Goal: Task Accomplishment & Management: Manage account settings

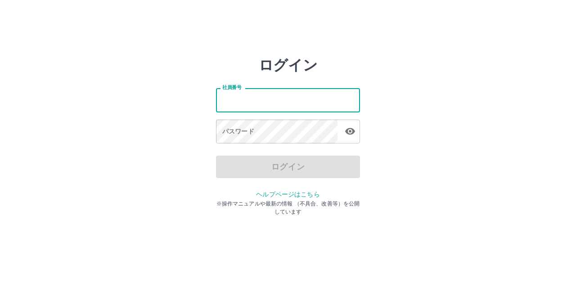
click at [303, 98] on input "社員番号" at bounding box center [288, 100] width 144 height 24
type input "*******"
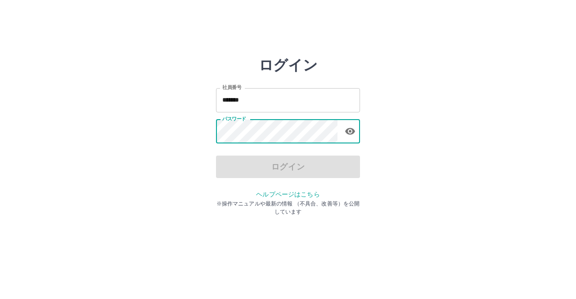
drag, startPoint x: 455, startPoint y: 213, endPoint x: 435, endPoint y: 203, distance: 22.1
click at [448, 201] on html "ログイン 社員番号 ******* 社員番号 パスワード パスワード ログイン ヘルプページはこちら ※操作マニュアルや最新の情報 （不具合、改善等）を公開し…" at bounding box center [288, 100] width 576 height 201
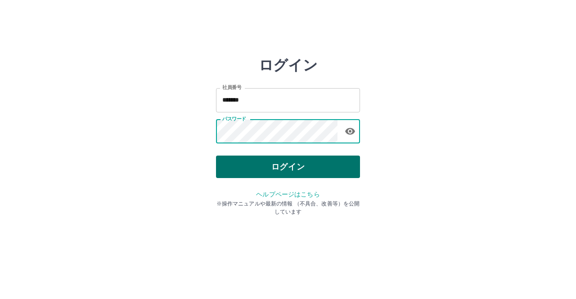
click at [295, 170] on button "ログイン" at bounding box center [288, 167] width 144 height 22
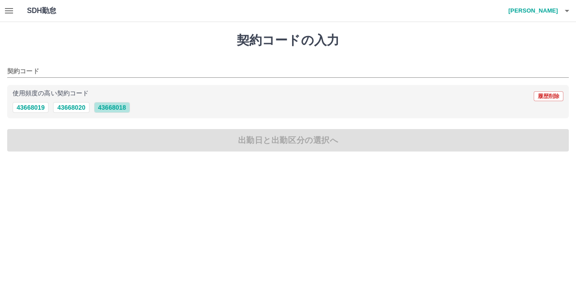
drag, startPoint x: 117, startPoint y: 111, endPoint x: 56, endPoint y: 98, distance: 63.0
click at [117, 109] on button "43668018" at bounding box center [112, 107] width 36 height 11
type input "********"
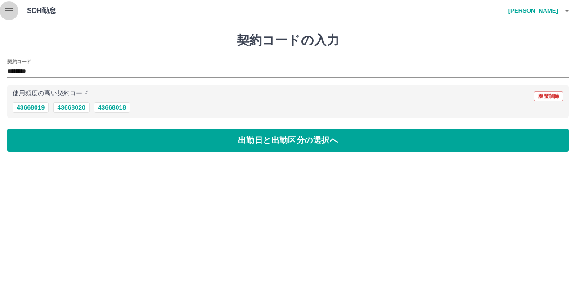
click at [10, 8] on icon "button" at bounding box center [9, 10] width 11 height 11
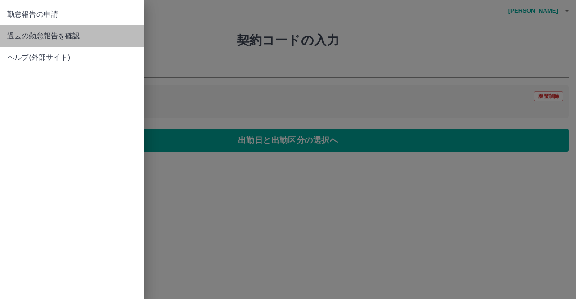
click at [60, 33] on span "過去の勤怠報告を確認" at bounding box center [72, 36] width 130 height 11
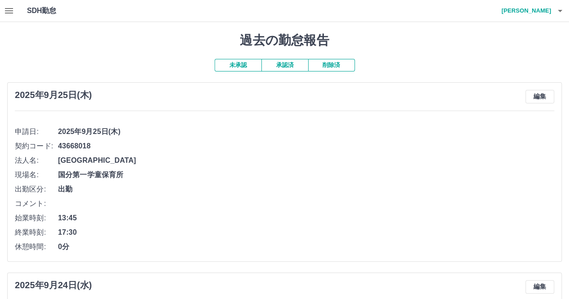
click at [560, 9] on icon "button" at bounding box center [560, 10] width 11 height 11
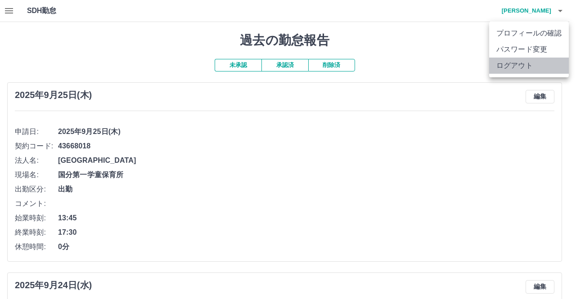
click at [516, 64] on li "ログアウト" at bounding box center [529, 66] width 80 height 16
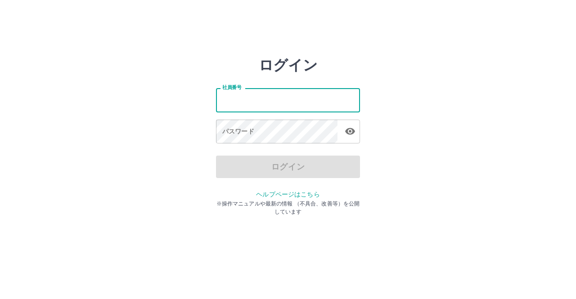
click at [291, 99] on input "社員番号" at bounding box center [288, 100] width 144 height 24
type input "*******"
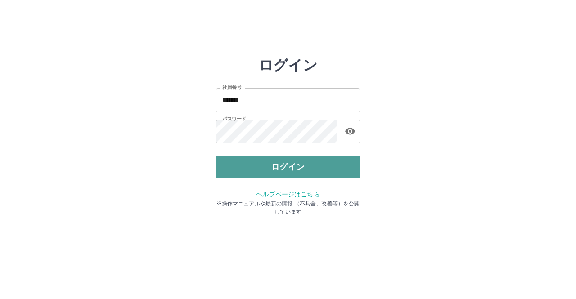
click at [262, 164] on button "ログイン" at bounding box center [288, 167] width 144 height 22
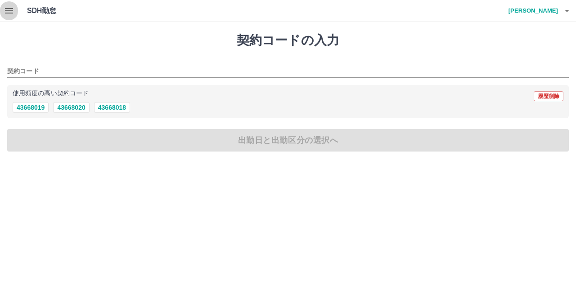
click at [9, 13] on icon "button" at bounding box center [9, 10] width 11 height 11
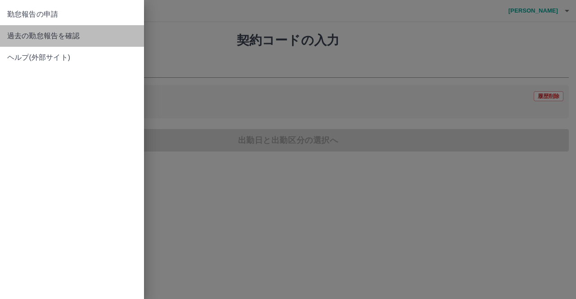
click at [26, 37] on span "過去の勤怠報告を確認" at bounding box center [72, 36] width 130 height 11
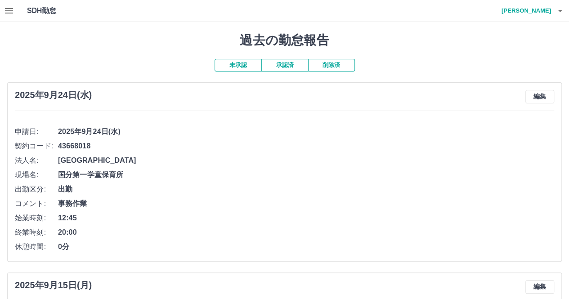
click at [290, 63] on button "承認済" at bounding box center [284, 65] width 47 height 13
click at [242, 66] on button "未承認" at bounding box center [238, 65] width 47 height 13
click at [562, 9] on icon "button" at bounding box center [560, 10] width 11 height 11
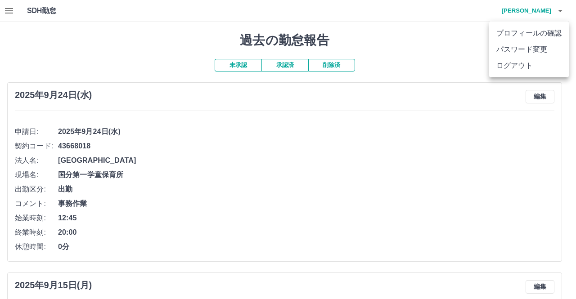
click at [526, 66] on li "ログアウト" at bounding box center [529, 66] width 80 height 16
